Goal: Book appointment/travel/reservation

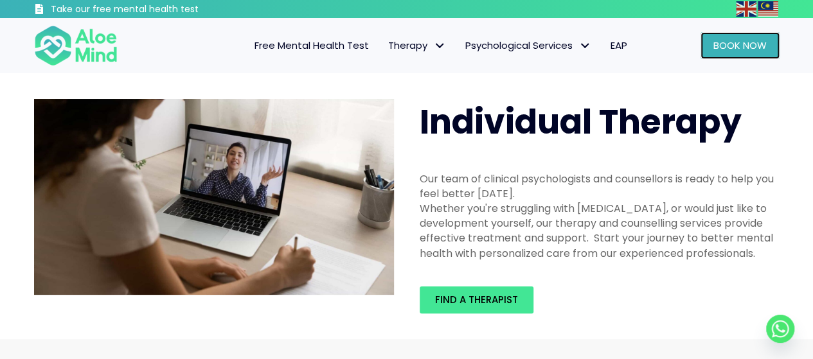
click at [743, 49] on span "Book Now" at bounding box center [739, 45] width 53 height 13
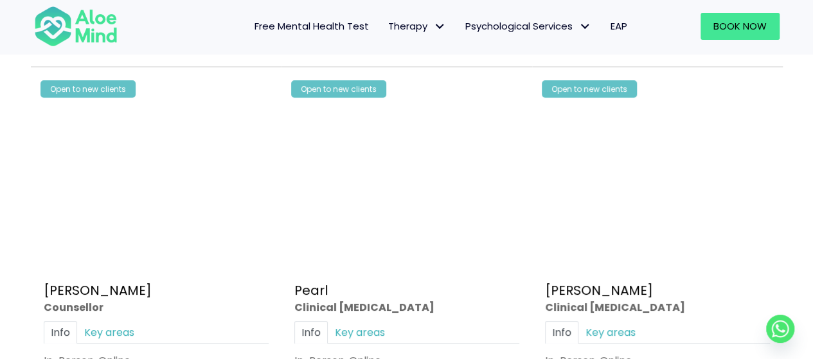
scroll to position [2634, 0]
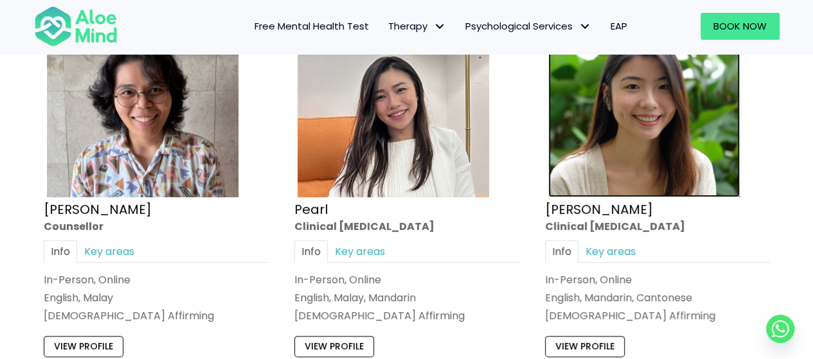
click at [611, 164] on img at bounding box center [643, 101] width 191 height 191
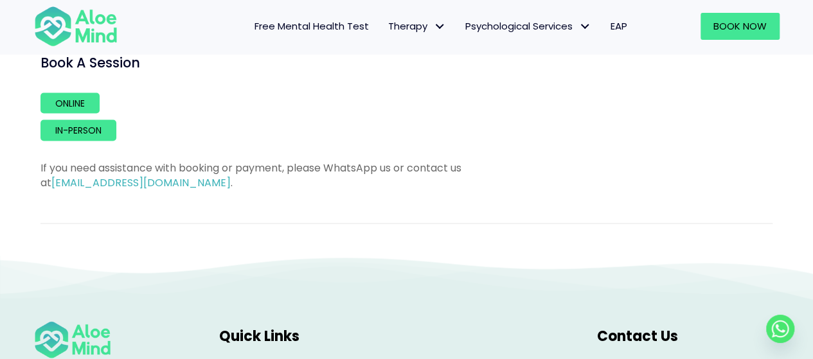
scroll to position [1156, 0]
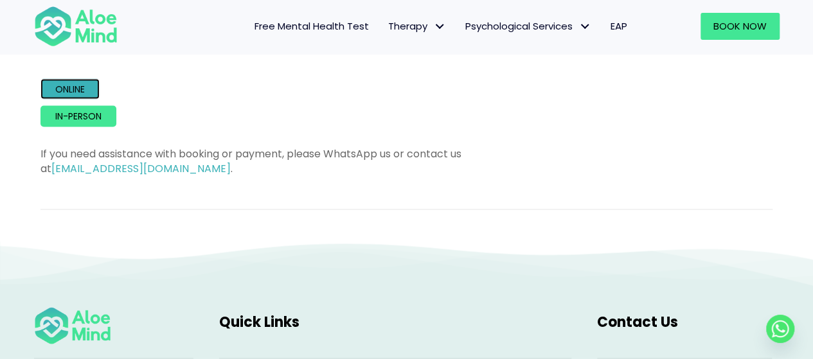
click at [86, 89] on link "Online" at bounding box center [69, 88] width 59 height 21
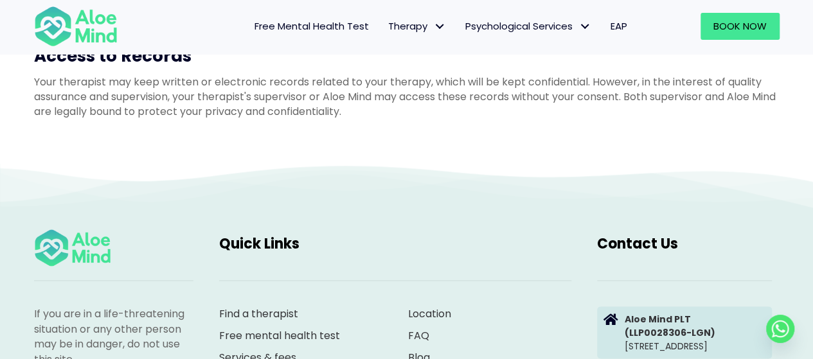
scroll to position [1028, 0]
